Goal: Obtain resource: Download file/media

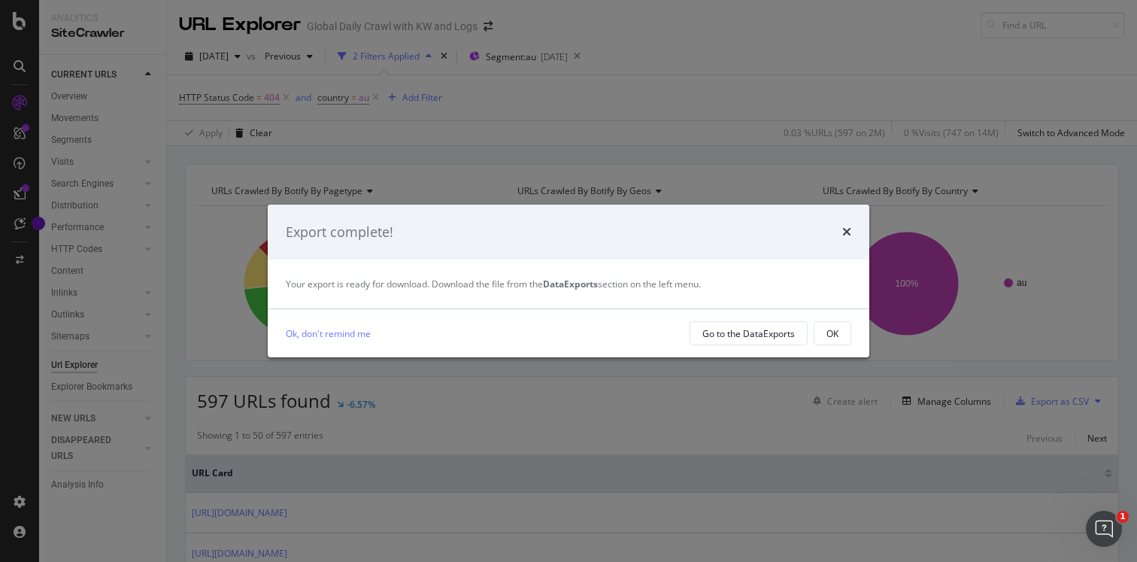
scroll to position [282, 0]
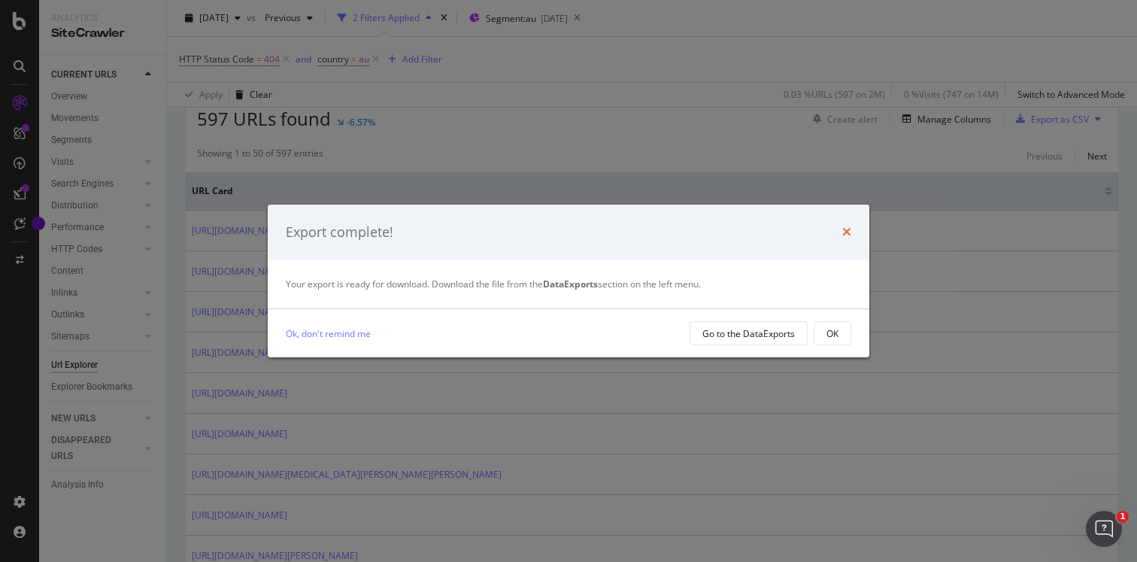
click at [843, 228] on icon "times" at bounding box center [847, 232] width 9 height 12
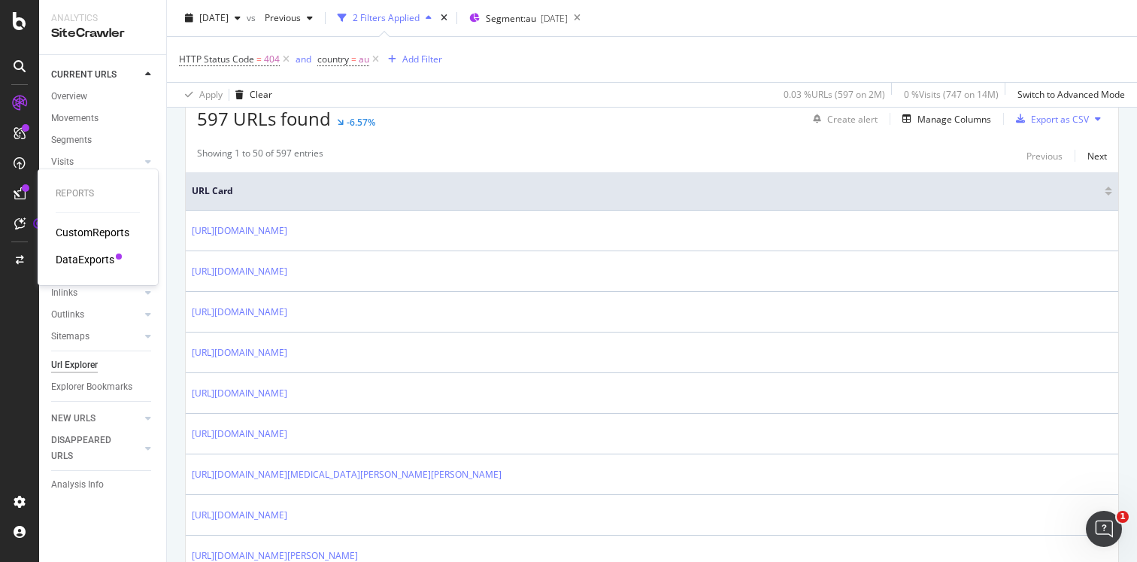
click at [98, 260] on div "DataExports" at bounding box center [85, 259] width 59 height 15
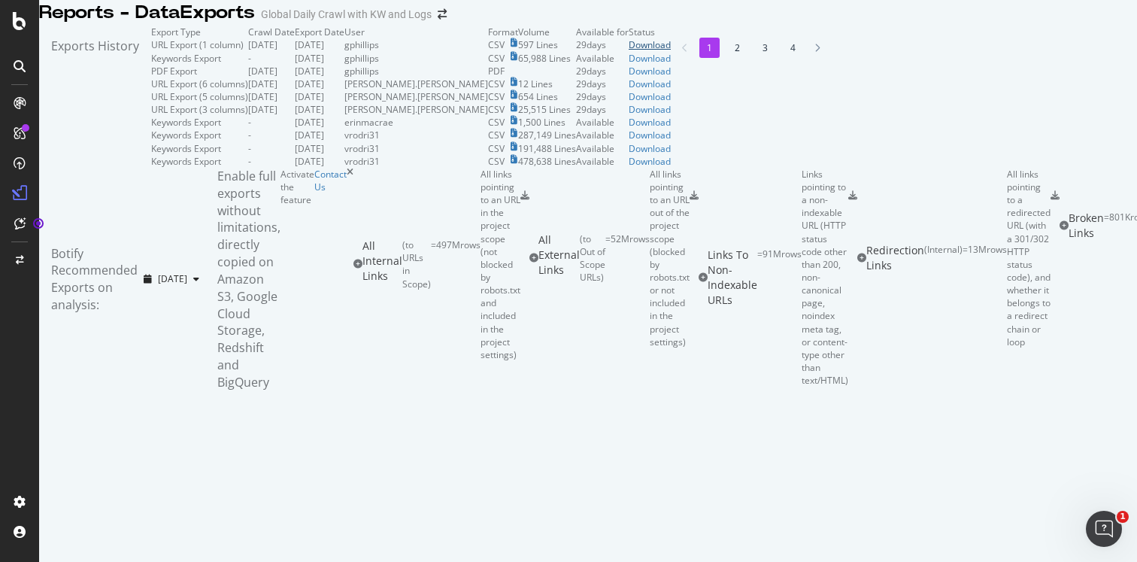
click at [671, 51] on div "Download" at bounding box center [650, 44] width 42 height 13
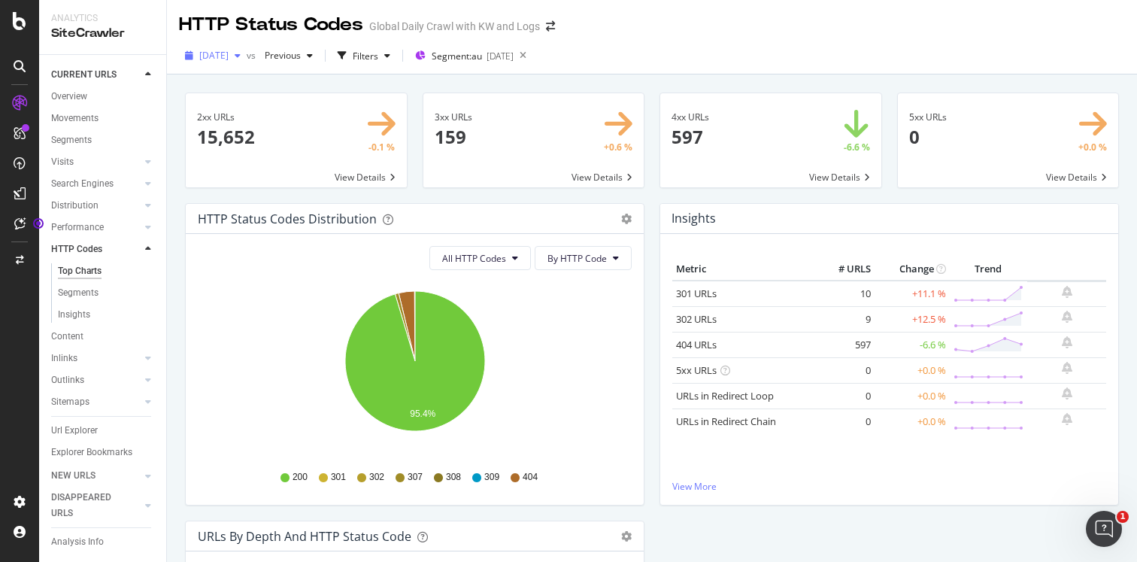
click at [241, 53] on icon "button" at bounding box center [238, 55] width 6 height 9
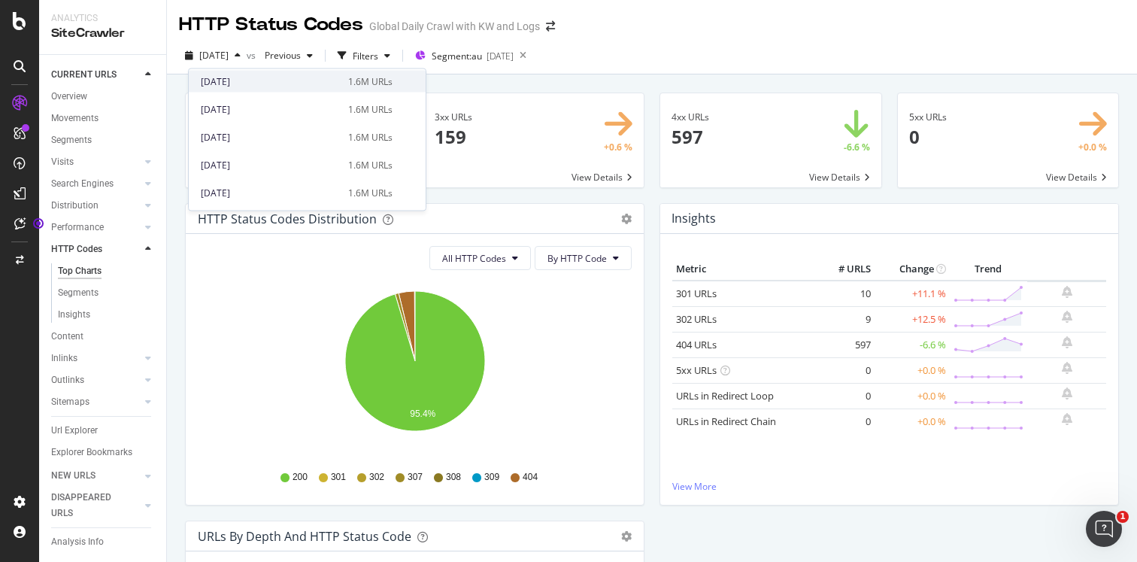
scroll to position [1263, 0]
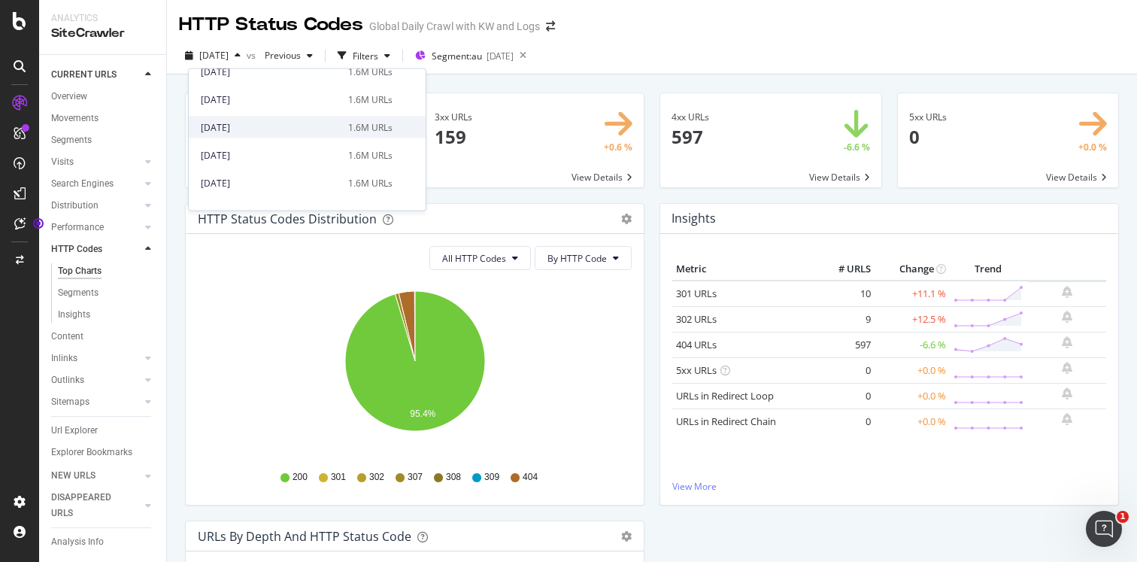
click at [275, 126] on div "2025 Jul. 15th" at bounding box center [270, 127] width 138 height 14
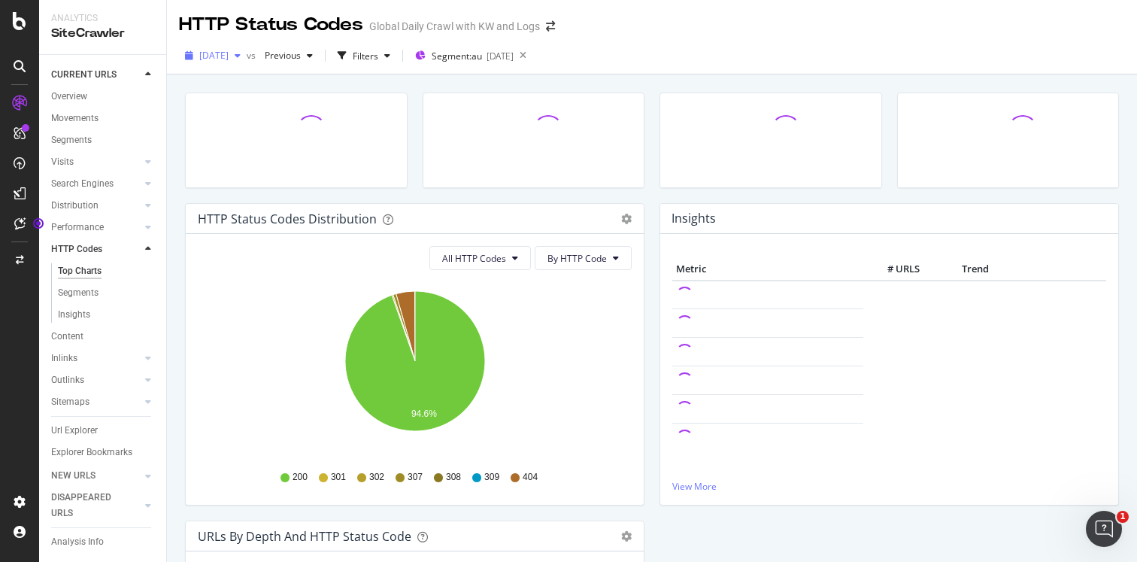
click at [241, 55] on icon "button" at bounding box center [238, 55] width 6 height 9
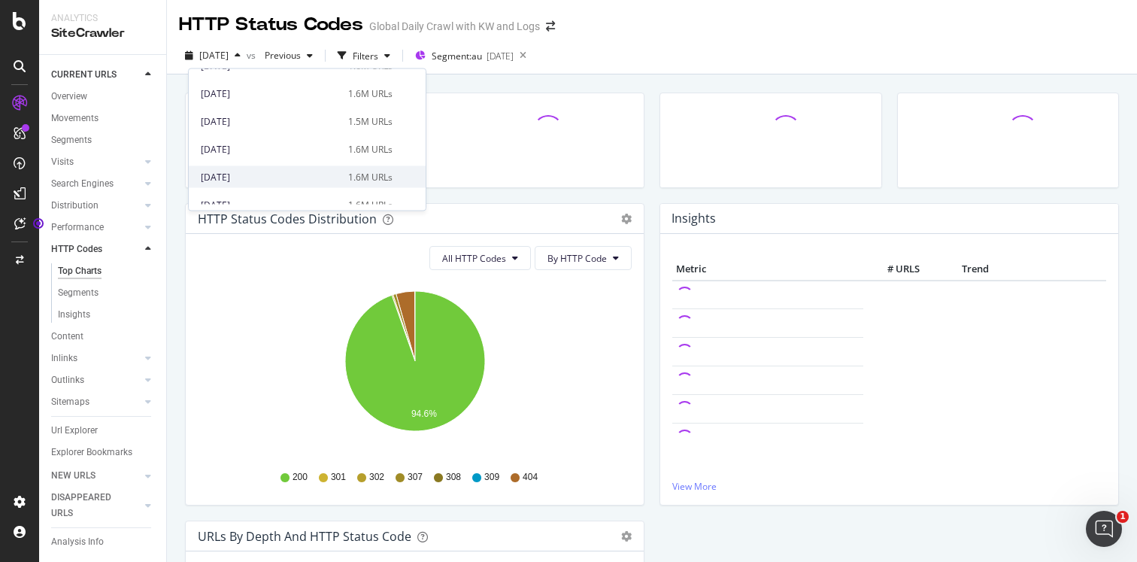
scroll to position [2441, 0]
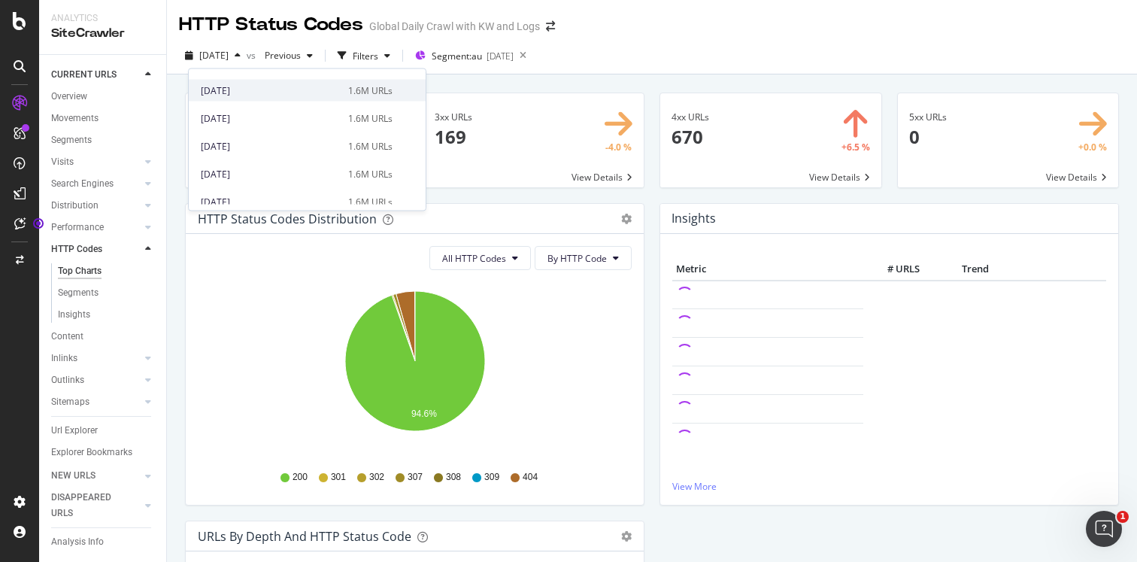
click at [269, 89] on div "2025 Jun. 1st" at bounding box center [270, 91] width 138 height 14
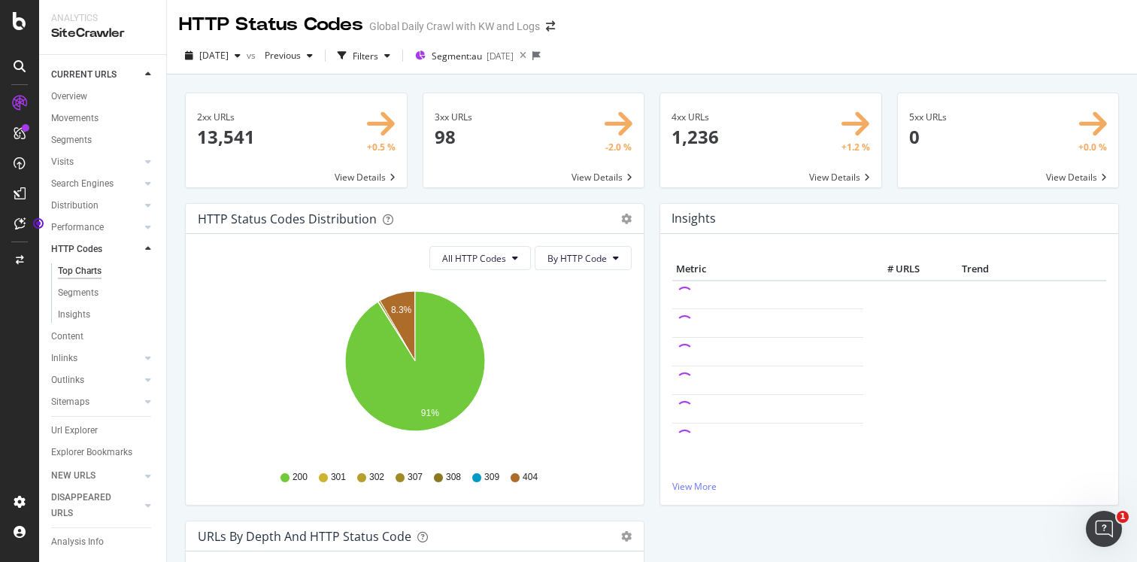
scroll to position [2, 0]
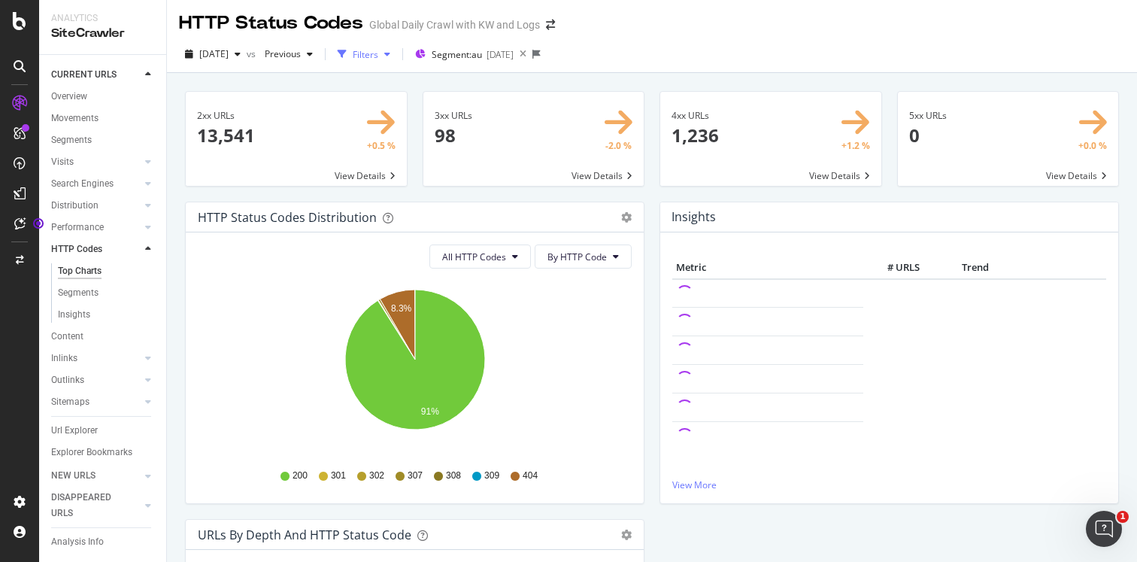
click at [390, 52] on icon "button" at bounding box center [387, 54] width 6 height 9
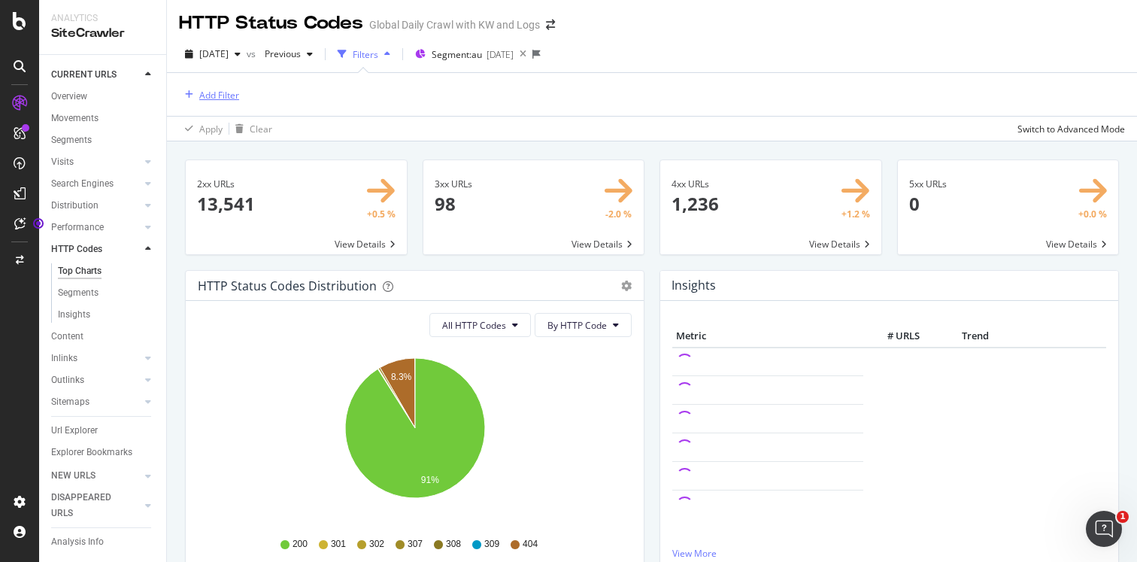
click at [208, 97] on div "Add Filter" at bounding box center [219, 95] width 40 height 13
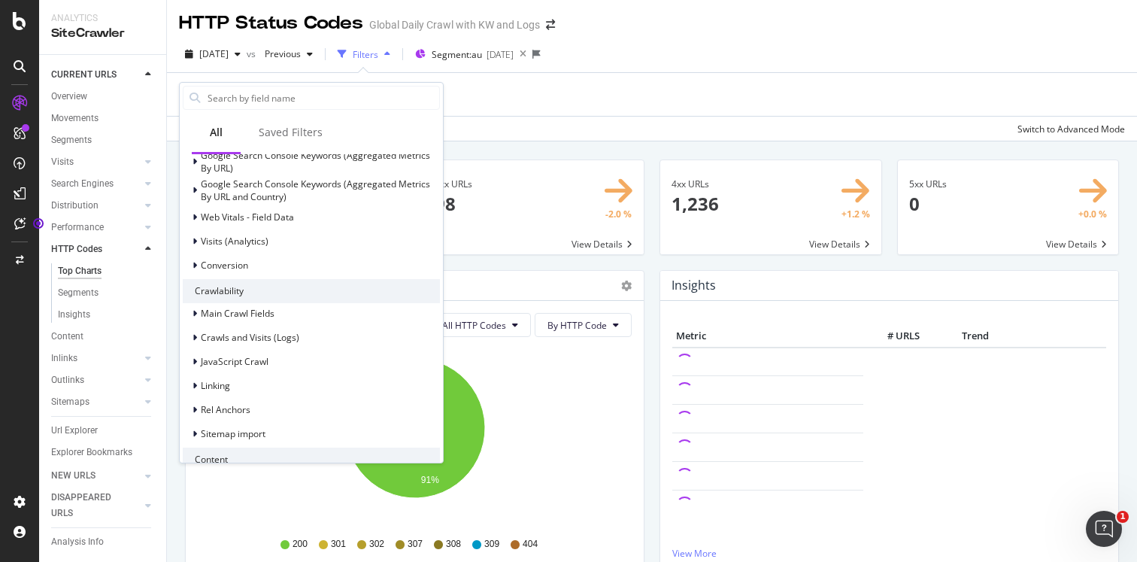
scroll to position [569, 0]
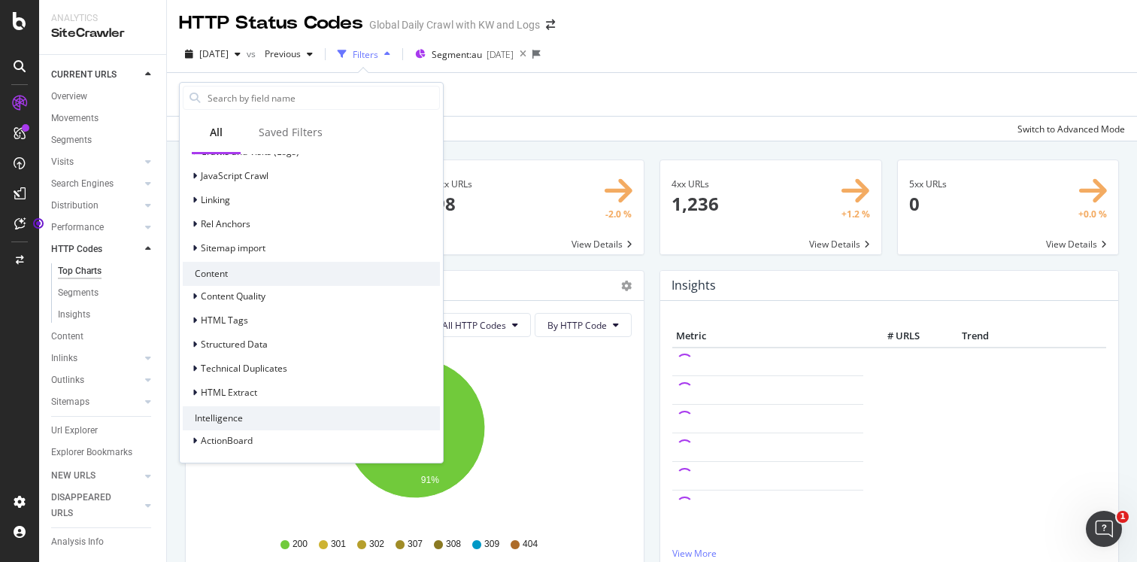
click at [563, 100] on div "Add Filter" at bounding box center [652, 94] width 946 height 43
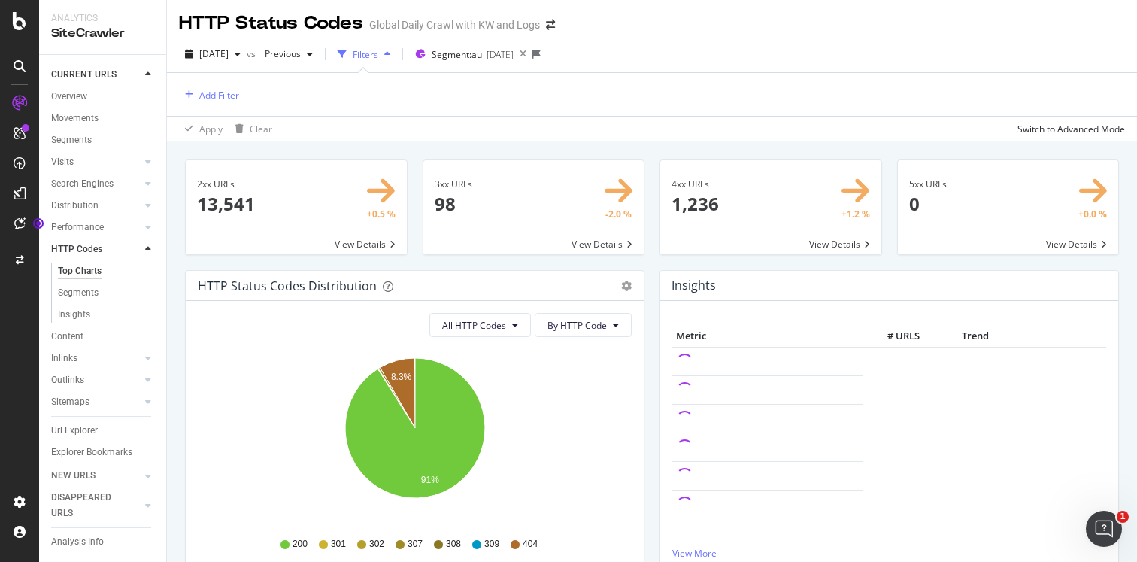
click at [761, 192] on span at bounding box center [770, 207] width 221 height 94
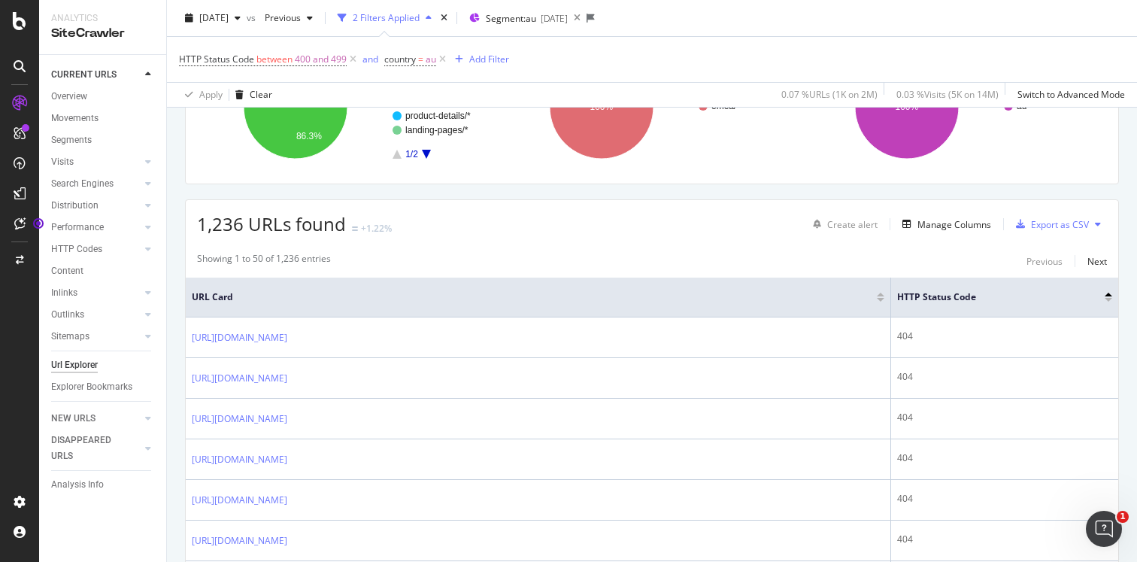
scroll to position [184, 0]
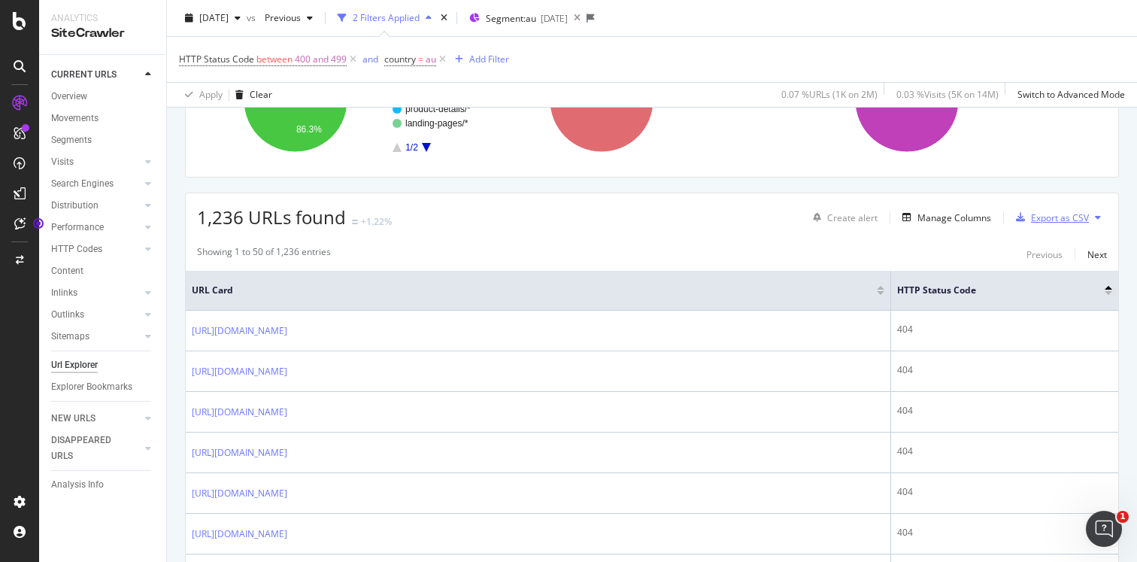
click at [1082, 217] on div "Export as CSV" at bounding box center [1060, 217] width 58 height 13
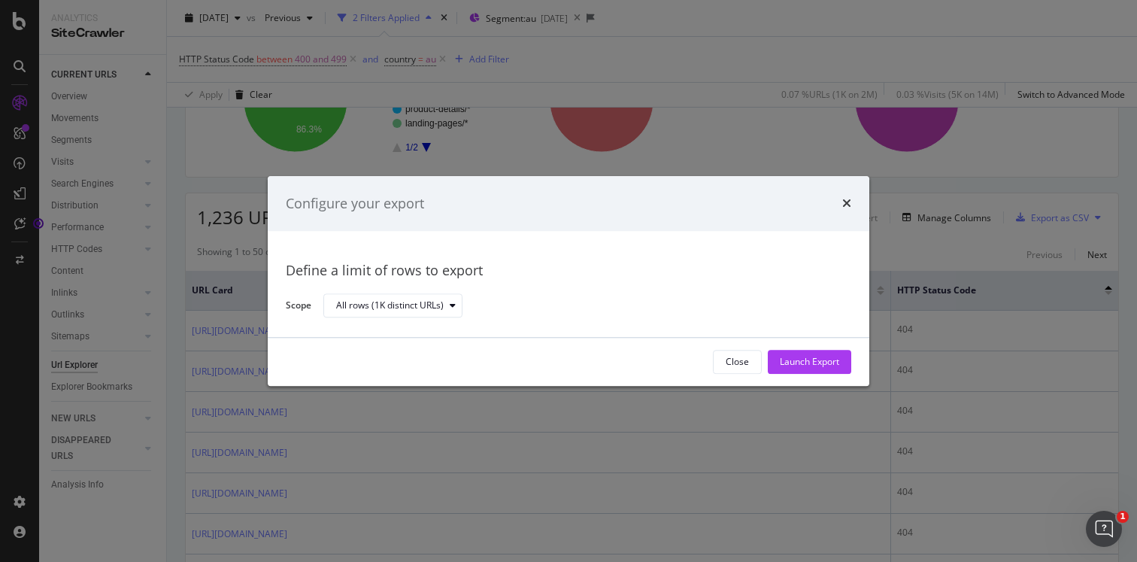
click at [843, 196] on div "times" at bounding box center [847, 204] width 9 height 20
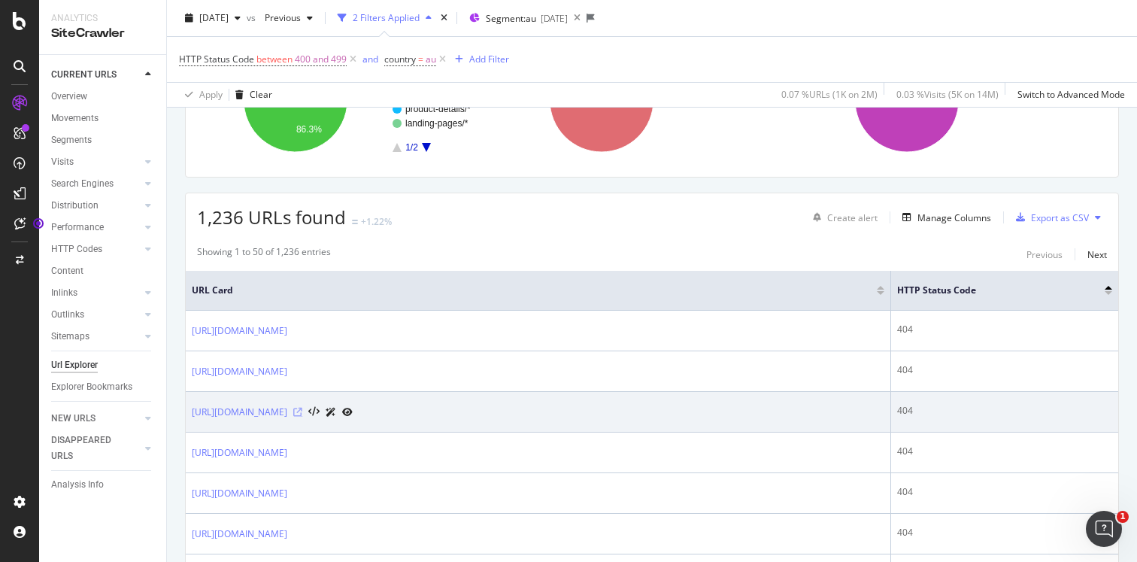
click at [302, 410] on icon at bounding box center [297, 412] width 9 height 9
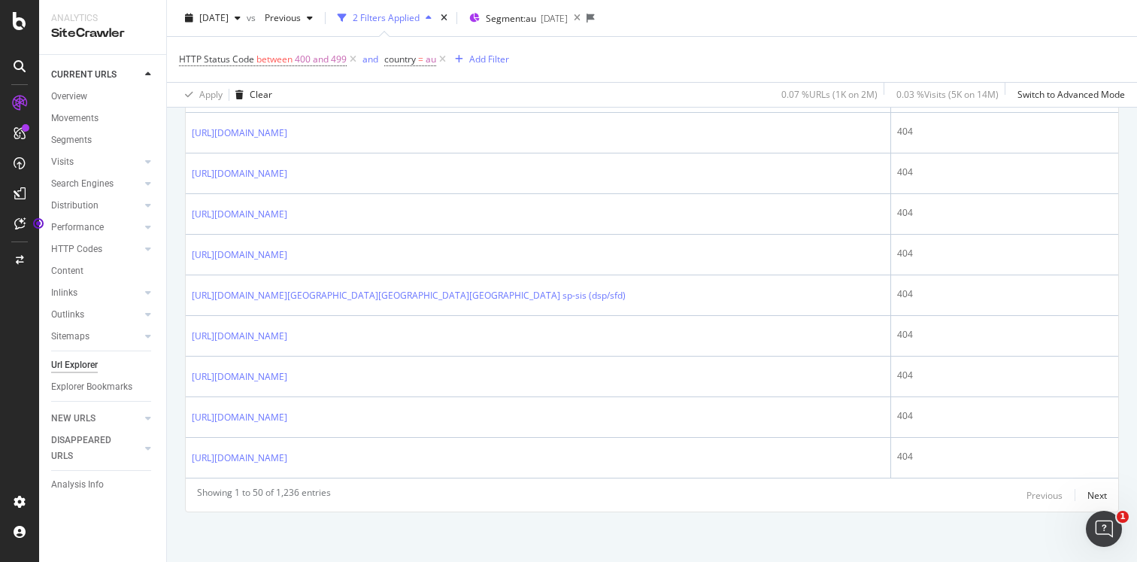
scroll to position [2051, 0]
click at [1094, 489] on div "Next" at bounding box center [1098, 492] width 20 height 13
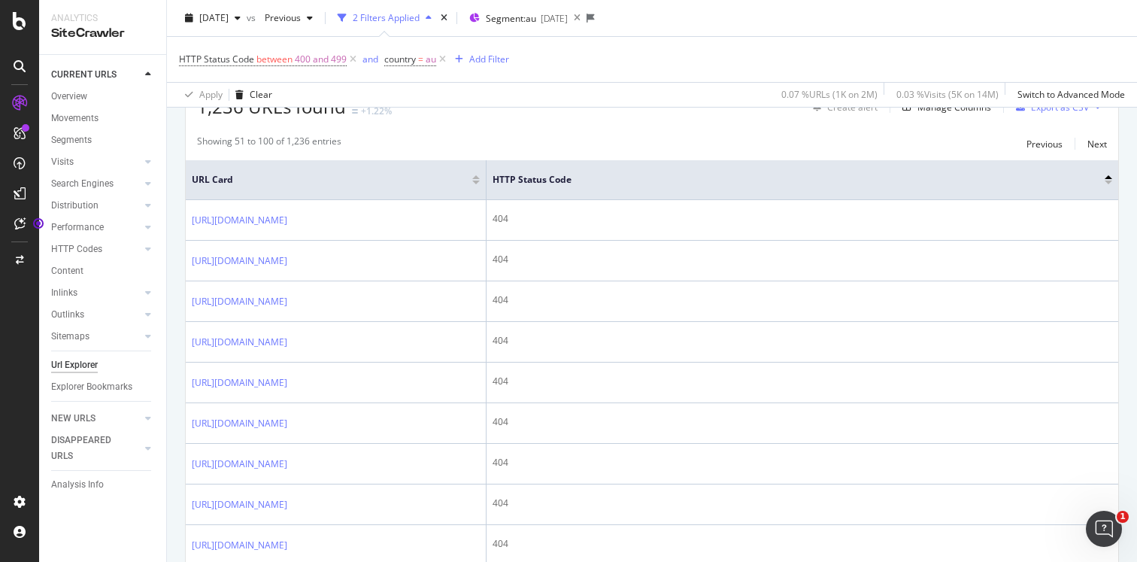
scroll to position [297, 0]
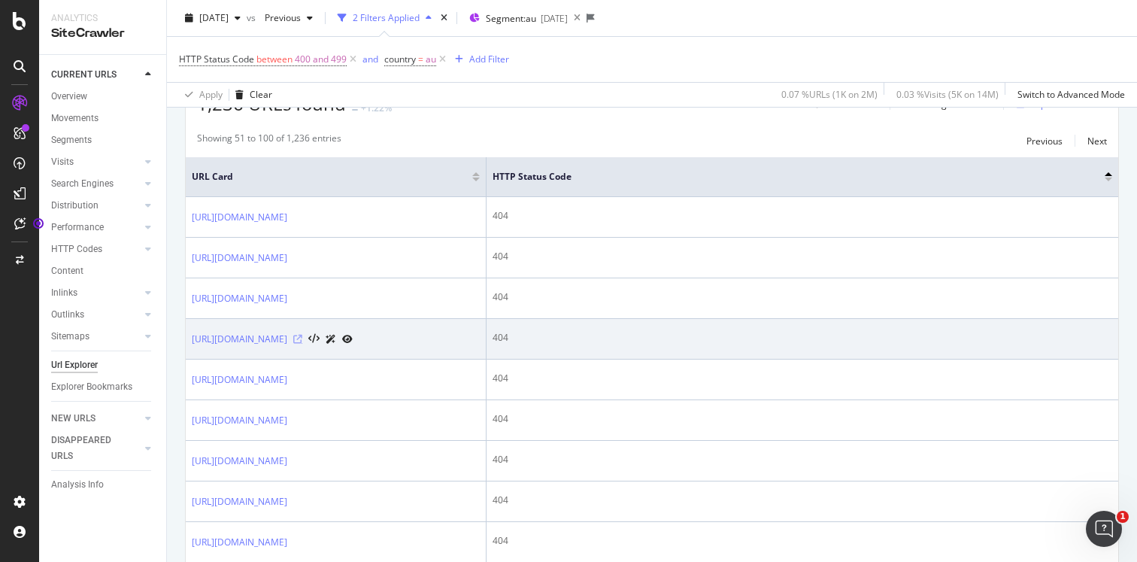
click at [302, 344] on icon at bounding box center [297, 339] width 9 height 9
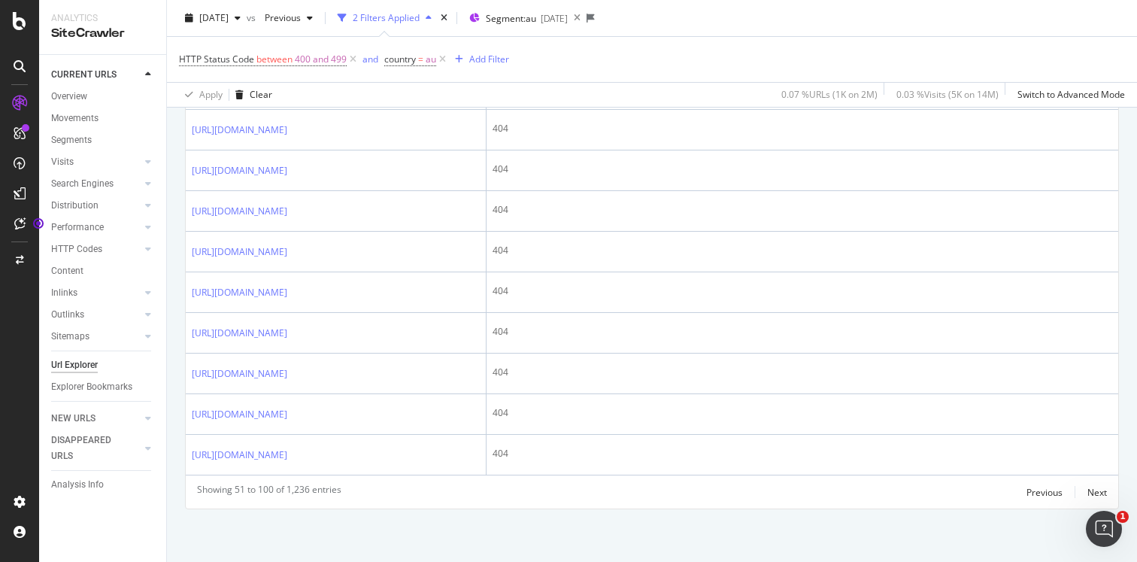
scroll to position [2724, 0]
click at [1104, 494] on div "Next" at bounding box center [1098, 492] width 20 height 13
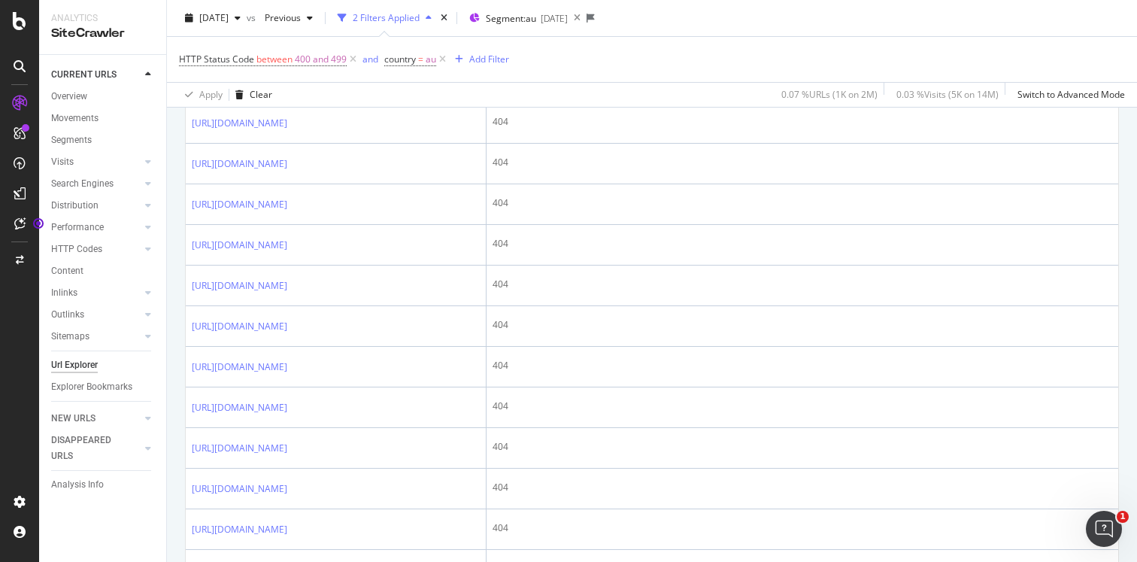
scroll to position [1277, 0]
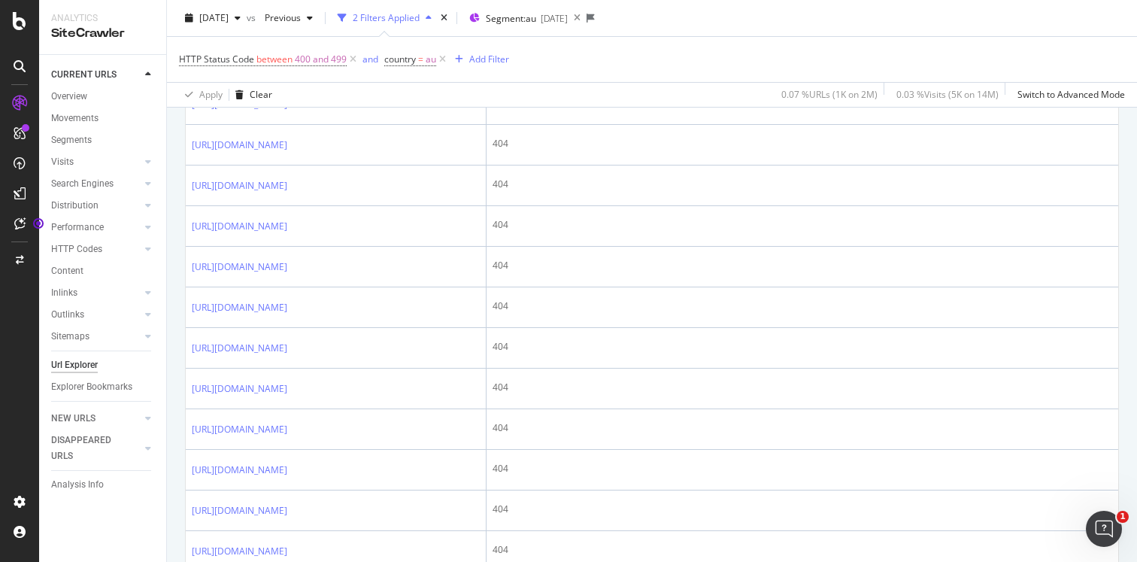
click at [302, 28] on icon at bounding box center [297, 23] width 9 height 9
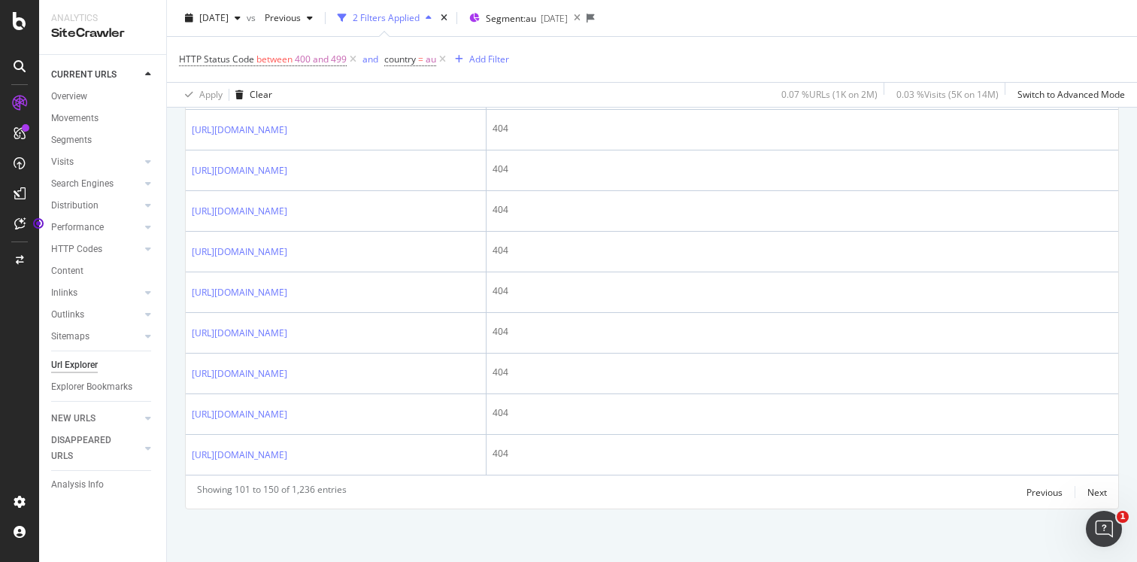
scroll to position [2330, 0]
click at [302, 13] on icon at bounding box center [297, 8] width 9 height 9
click at [1102, 488] on div "Next" at bounding box center [1098, 492] width 20 height 13
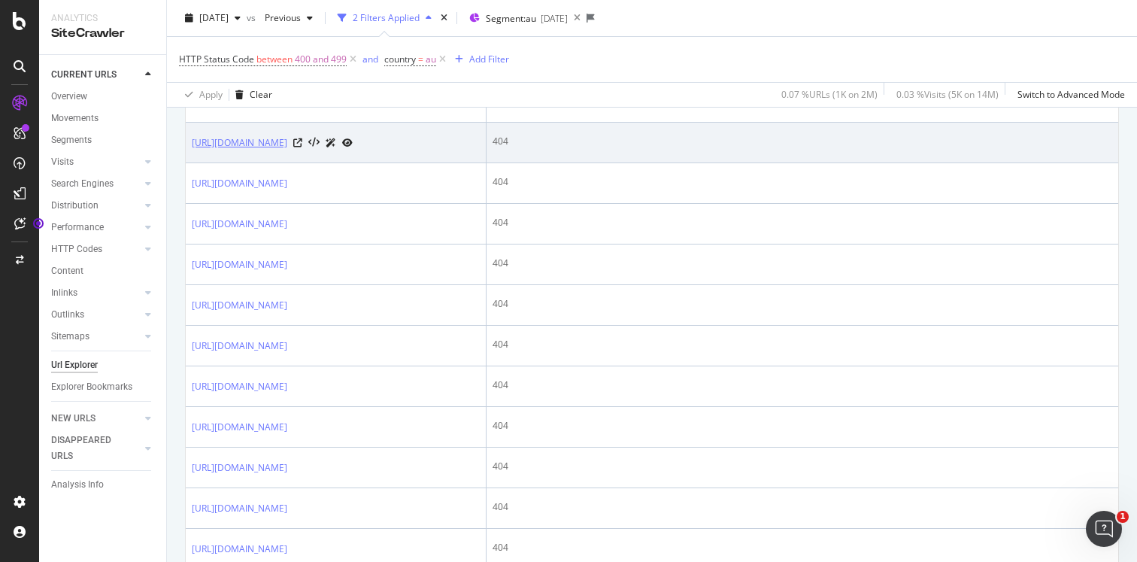
scroll to position [1867, 0]
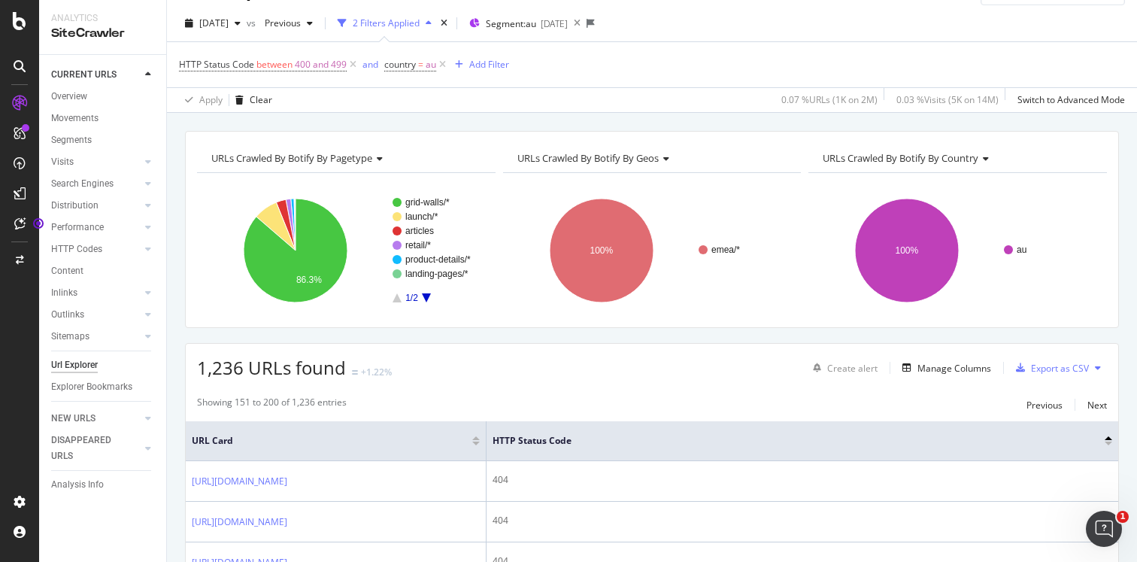
scroll to position [14, 0]
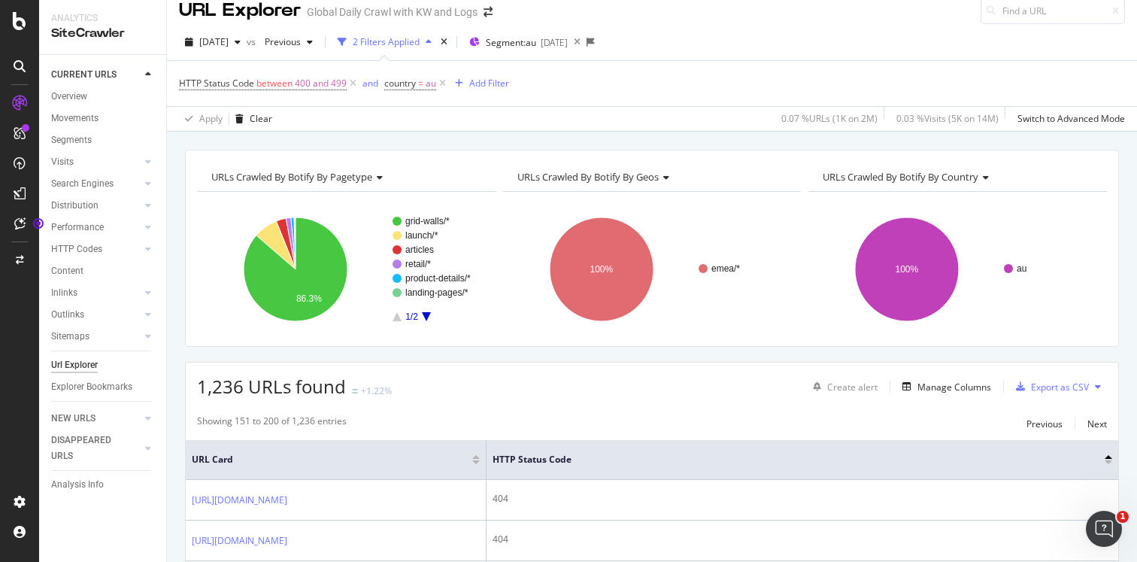
click at [424, 317] on icon "A chart." at bounding box center [426, 316] width 9 height 9
click at [399, 317] on rect "A chart." at bounding box center [437, 269] width 88 height 105
click at [399, 317] on icon "A chart." at bounding box center [397, 316] width 9 height 9
click at [429, 81] on span "au" at bounding box center [431, 83] width 11 height 21
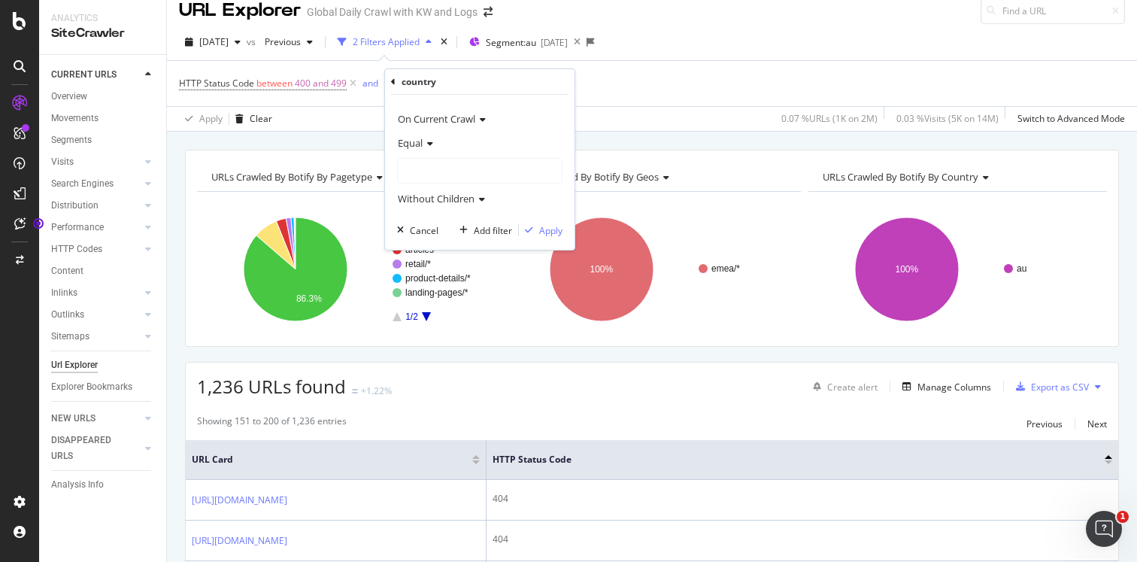
click at [431, 159] on div at bounding box center [480, 171] width 164 height 24
click at [498, 80] on div "country" at bounding box center [480, 82] width 178 height 26
click at [418, 234] on div "Cancel" at bounding box center [424, 230] width 29 height 13
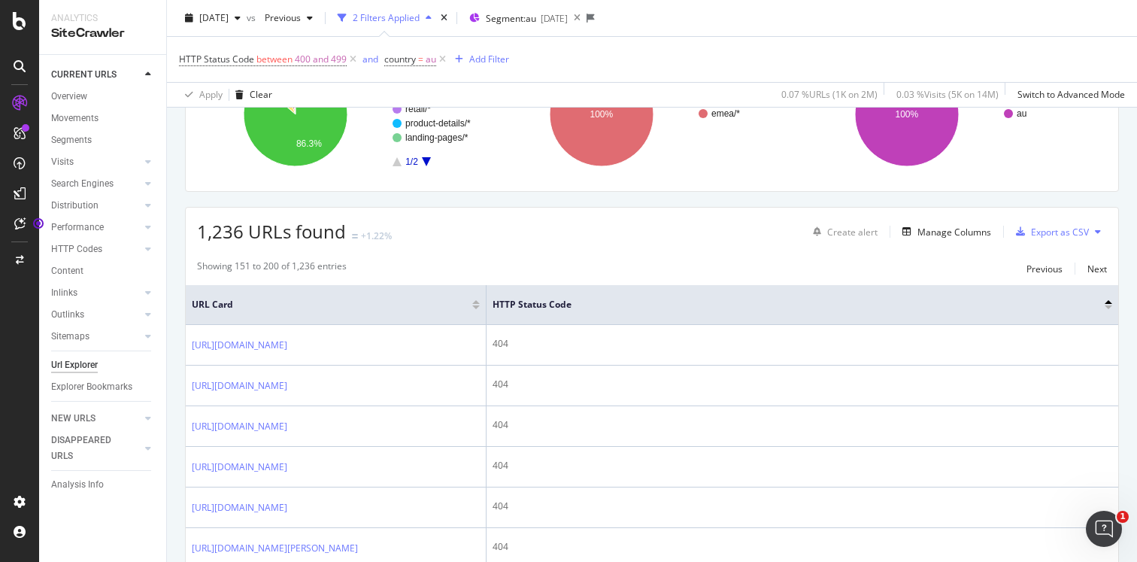
scroll to position [0, 0]
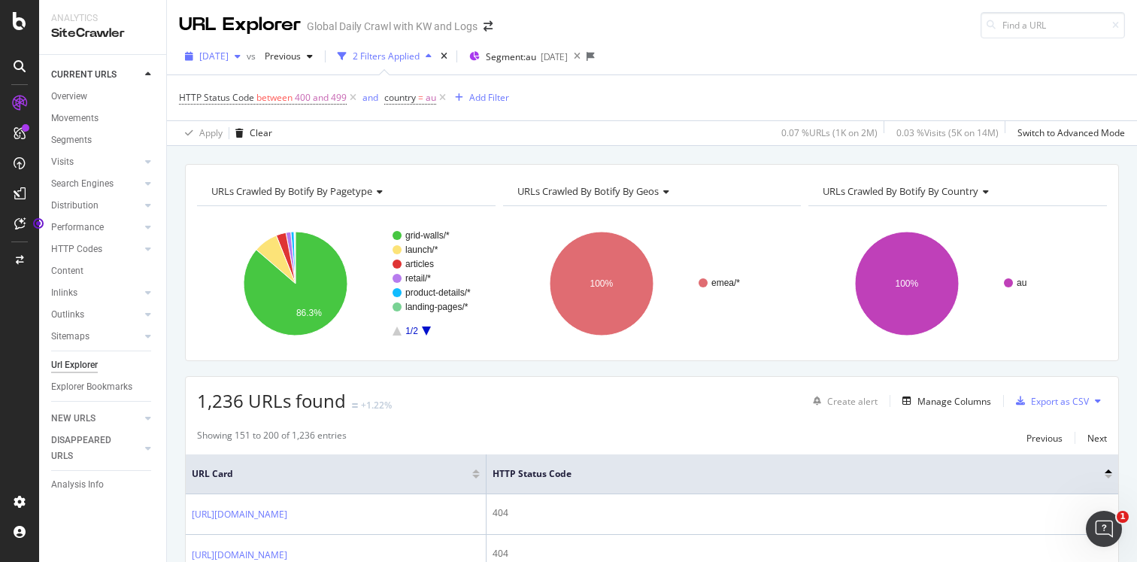
click at [229, 58] on span "2025 Jun. 1st" at bounding box center [213, 56] width 29 height 13
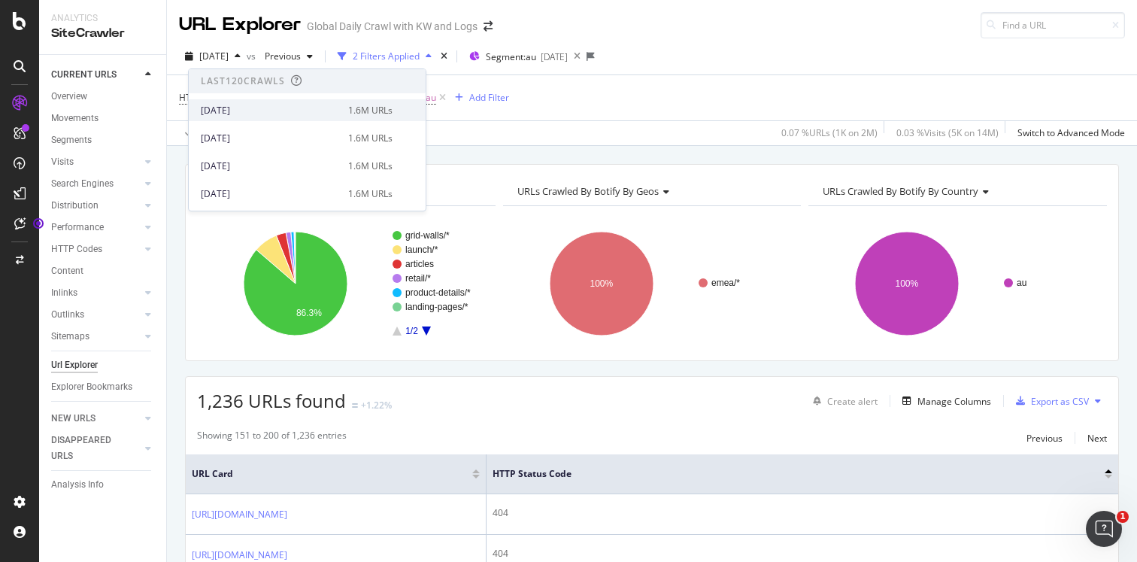
click at [263, 116] on div "2025 Sep. 2nd" at bounding box center [270, 111] width 138 height 14
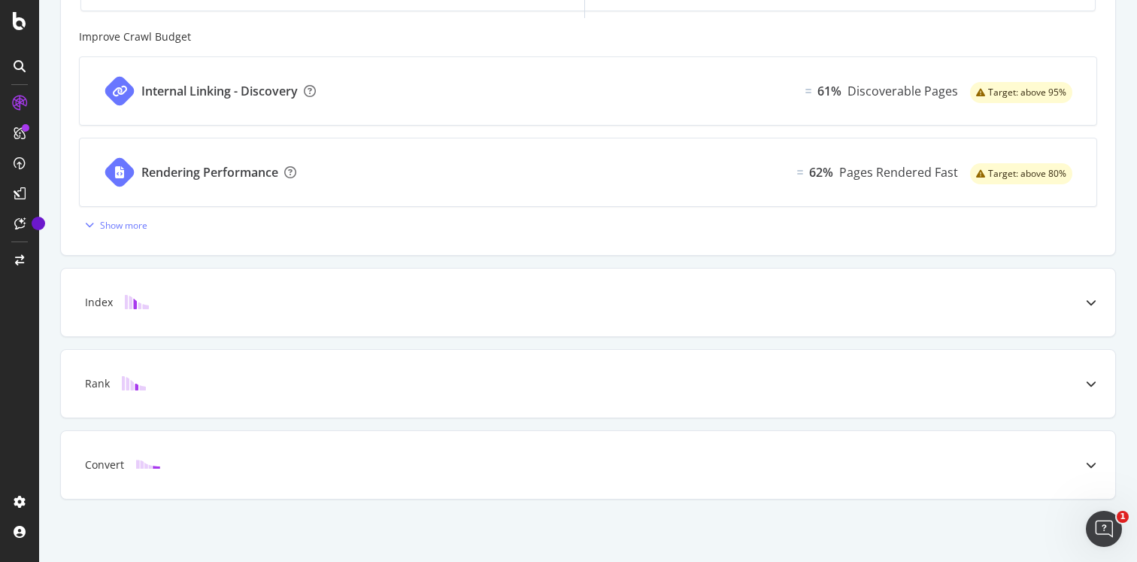
scroll to position [609, 0]
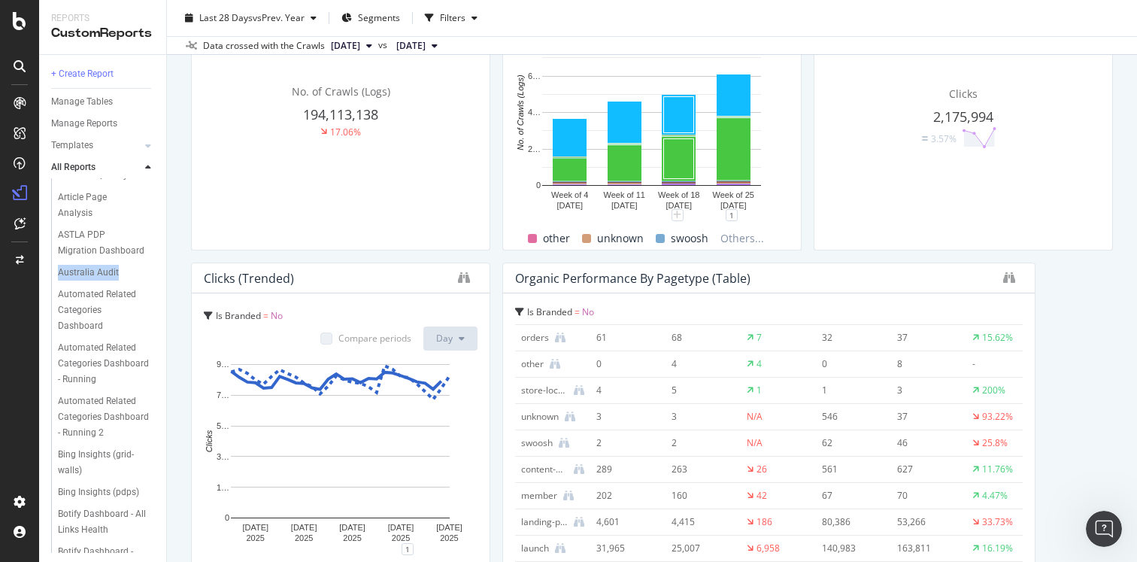
scroll to position [44, 0]
